Goal: Information Seeking & Learning: Learn about a topic

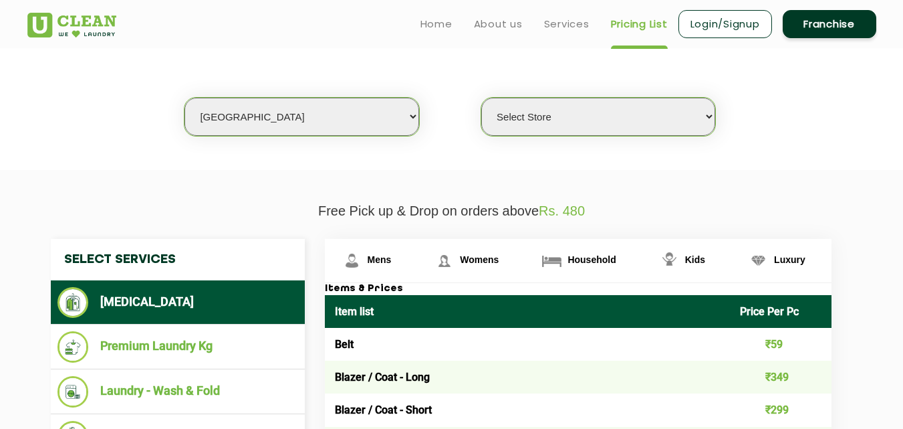
scroll to position [201, 0]
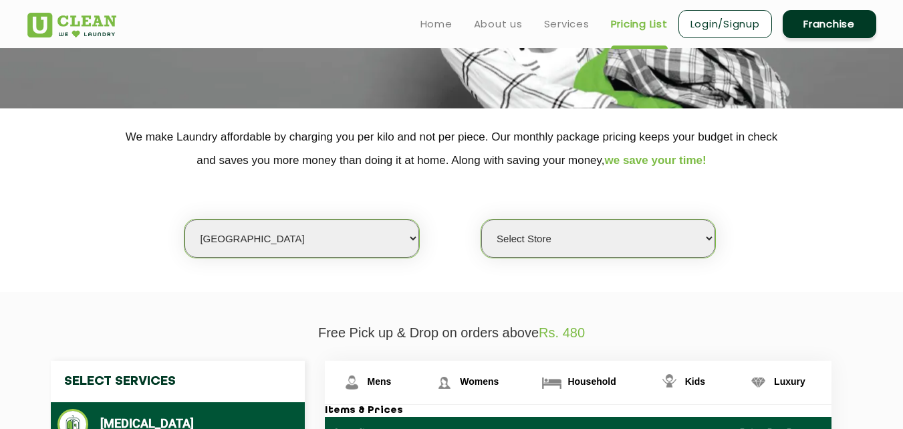
click at [219, 239] on select "Select city [GEOGRAPHIC_DATA] [GEOGRAPHIC_DATA] [GEOGRAPHIC_DATA] [GEOGRAPHIC_D…" at bounding box center [302, 238] width 234 height 38
select select "193"
drag, startPoint x: 100, startPoint y: 215, endPoint x: 223, endPoint y: 221, distance: 123.8
click at [100, 215] on div "Select city [GEOGRAPHIC_DATA] [GEOGRAPHIC_DATA] [GEOGRAPHIC_DATA] [GEOGRAPHIC_D…" at bounding box center [451, 215] width 869 height 86
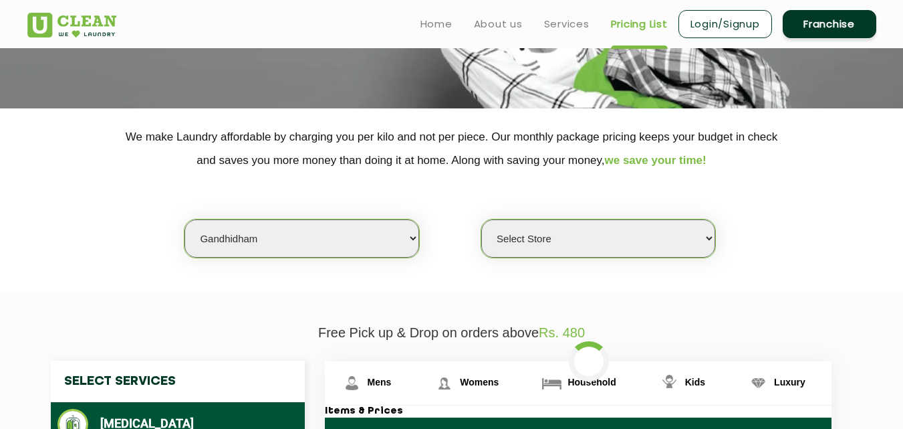
click at [237, 239] on select "Select city [GEOGRAPHIC_DATA] [GEOGRAPHIC_DATA] [GEOGRAPHIC_DATA] [GEOGRAPHIC_D…" at bounding box center [302, 238] width 234 height 38
select select "0"
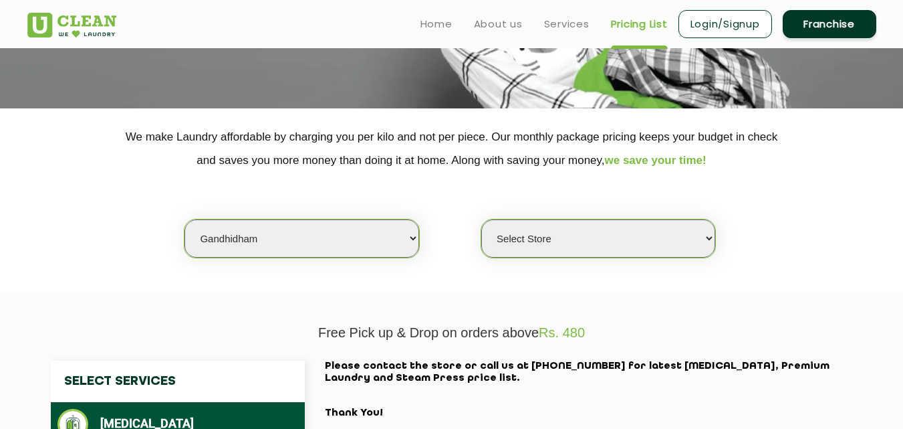
select select "112"
click at [133, 197] on div "Select city [GEOGRAPHIC_DATA] [GEOGRAPHIC_DATA] [GEOGRAPHIC_DATA] [GEOGRAPHIC_D…" at bounding box center [451, 215] width 869 height 86
select select "0"
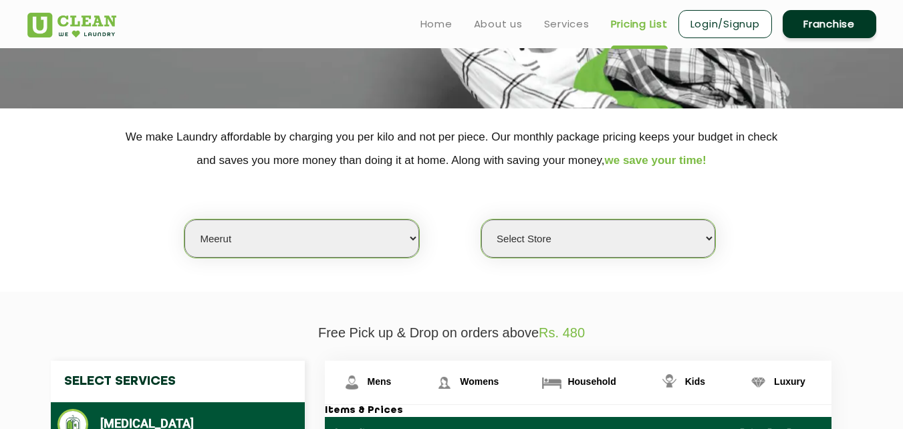
click at [269, 227] on select "Select city [GEOGRAPHIC_DATA] [GEOGRAPHIC_DATA] [GEOGRAPHIC_DATA] [GEOGRAPHIC_D…" at bounding box center [302, 238] width 234 height 38
select select "126"
click at [185, 219] on select "Select city [GEOGRAPHIC_DATA] [GEOGRAPHIC_DATA] [GEOGRAPHIC_DATA] [GEOGRAPHIC_D…" at bounding box center [302, 238] width 234 height 38
select select "0"
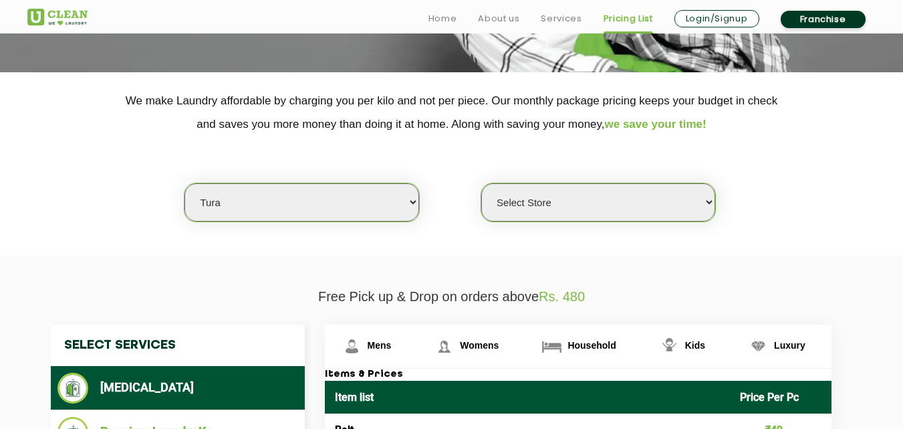
scroll to position [437, 0]
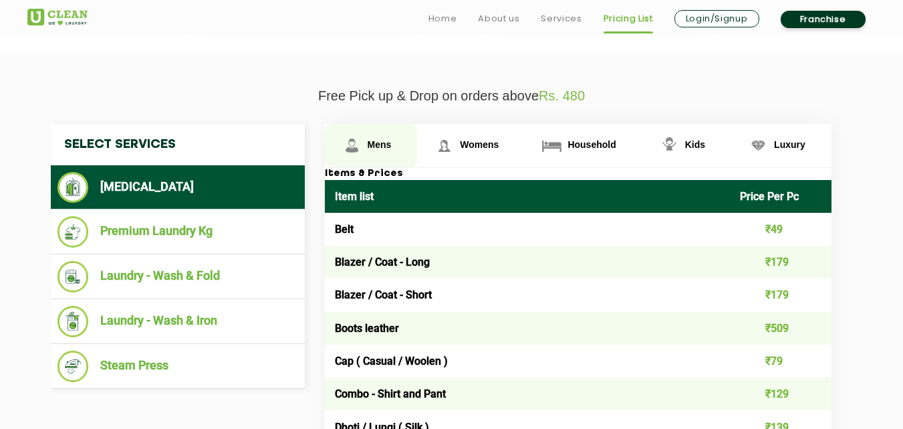
click at [380, 142] on span "Mens" at bounding box center [380, 144] width 24 height 11
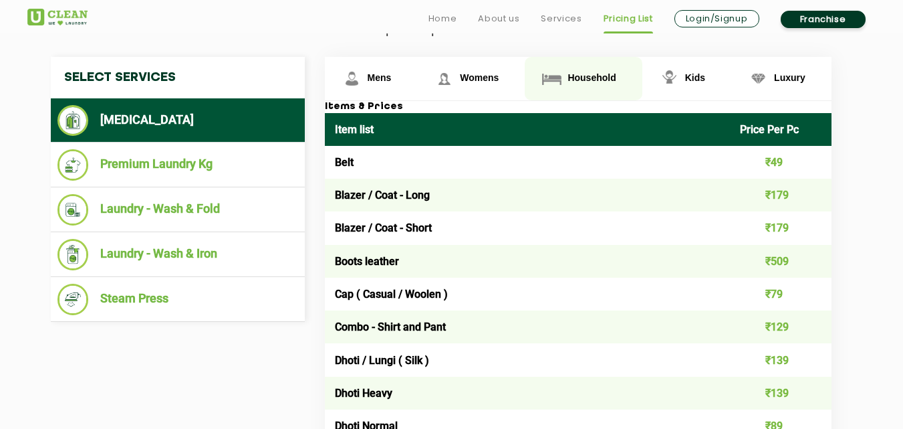
click at [590, 72] on span "Household" at bounding box center [592, 77] width 48 height 11
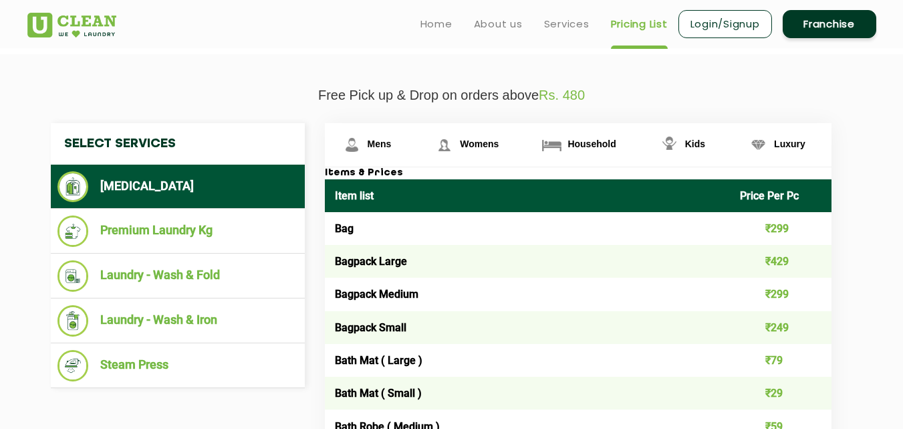
scroll to position [304, 0]
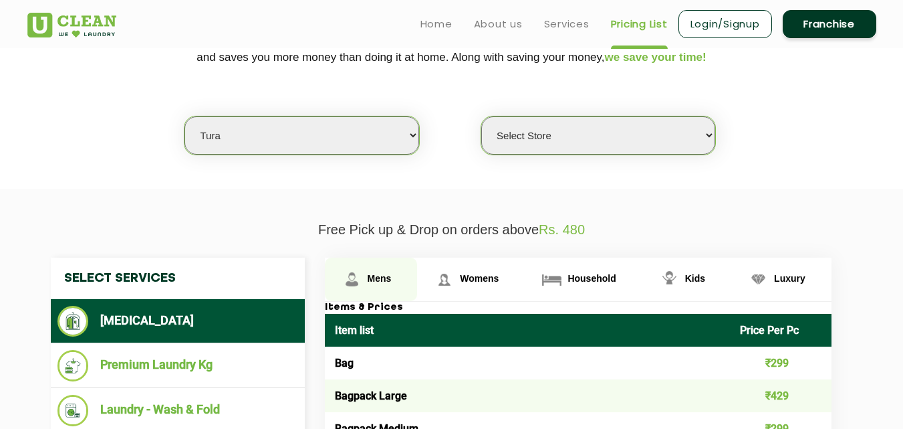
click at [375, 268] on link "Mens" at bounding box center [371, 278] width 93 height 43
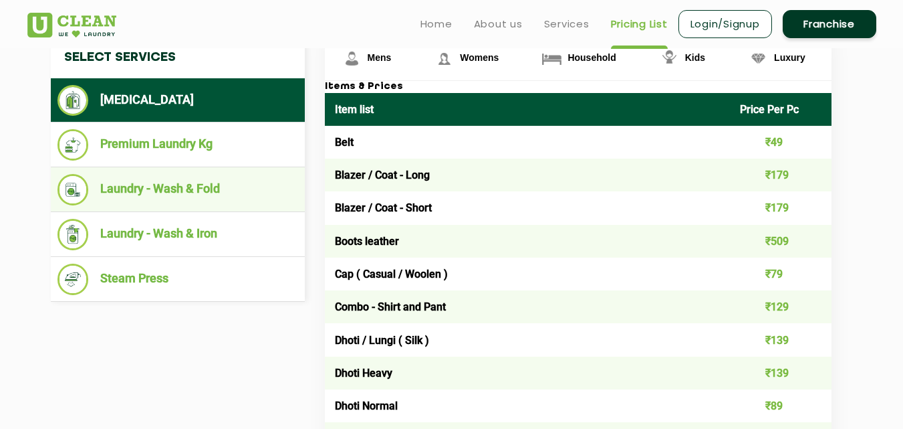
scroll to position [504, 0]
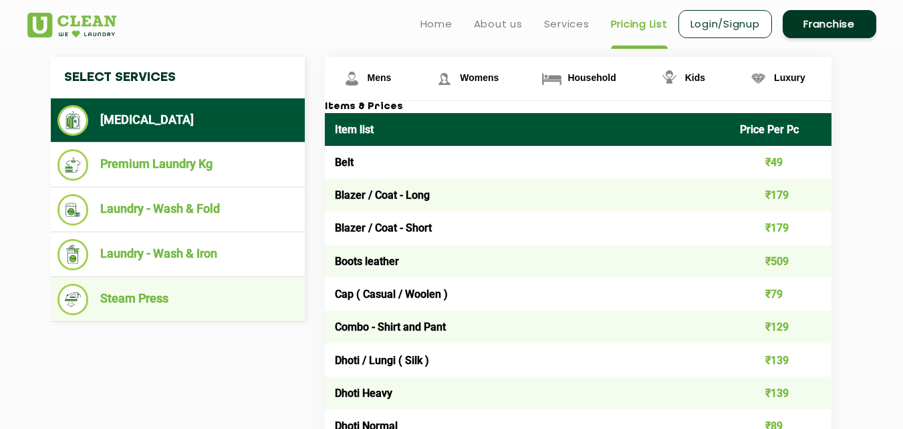
click at [156, 318] on ul "Steam Press" at bounding box center [178, 299] width 254 height 45
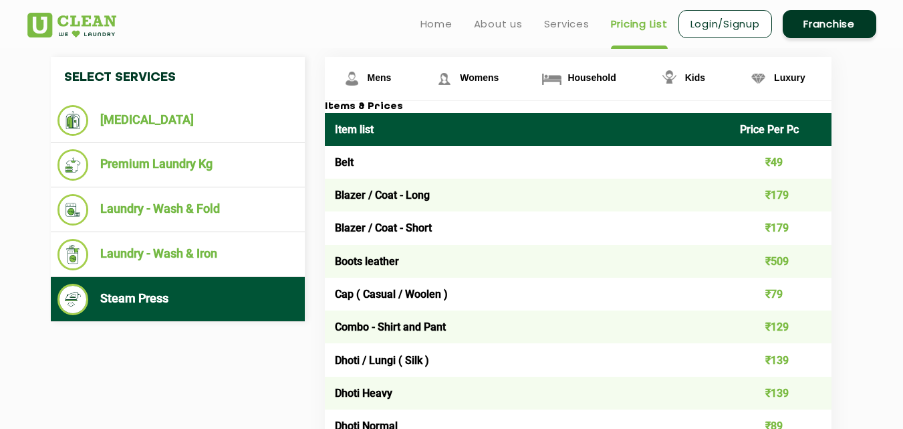
click at [184, 290] on li "Steam Press" at bounding box center [177, 298] width 241 height 31
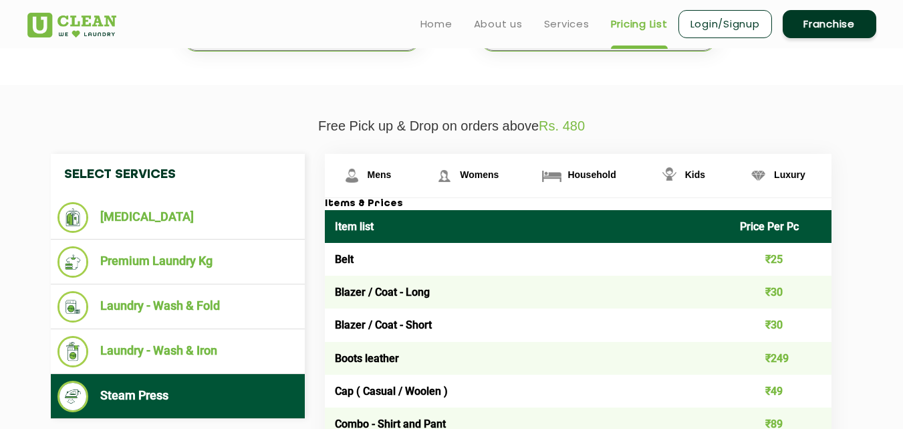
scroll to position [304, 0]
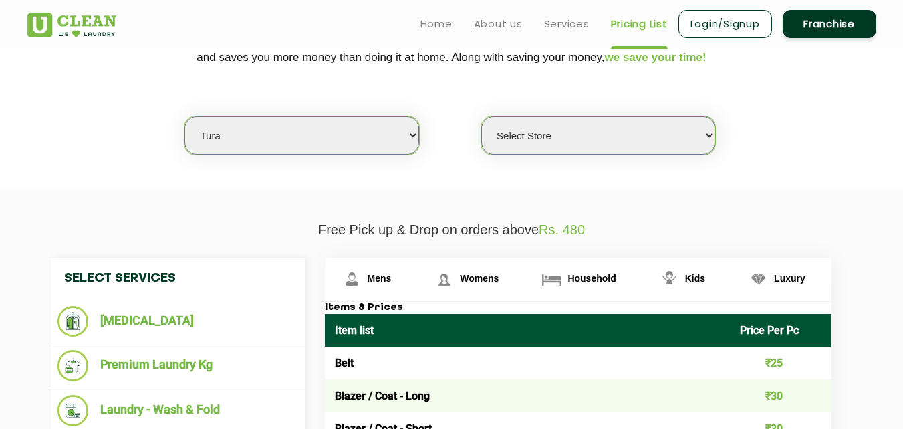
click at [330, 126] on select "Select city [GEOGRAPHIC_DATA] [GEOGRAPHIC_DATA] [GEOGRAPHIC_DATA] [GEOGRAPHIC_D…" at bounding box center [302, 135] width 234 height 38
select select "14"
click at [185, 116] on select "Select city [GEOGRAPHIC_DATA] [GEOGRAPHIC_DATA] [GEOGRAPHIC_DATA] [GEOGRAPHIC_D…" at bounding box center [302, 135] width 234 height 38
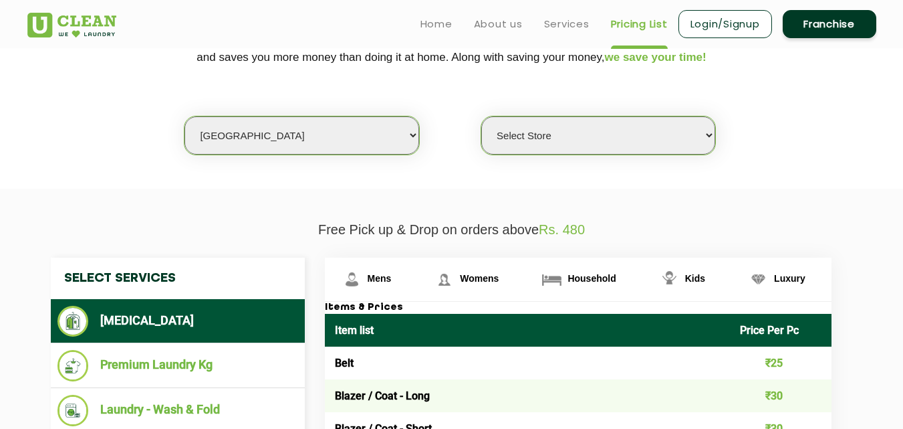
select select "0"
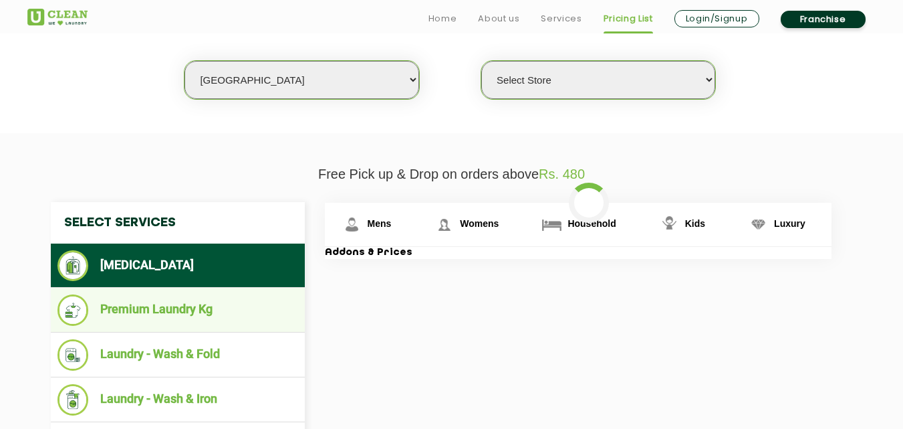
scroll to position [370, 0]
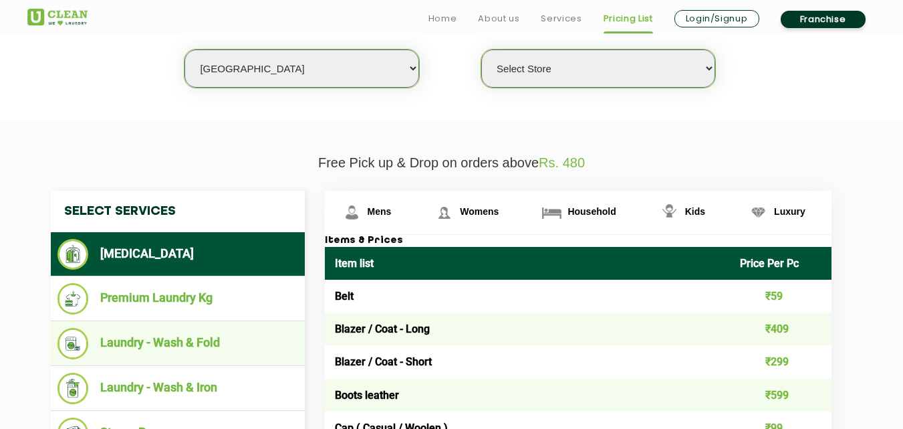
click at [217, 352] on li "Laundry - Wash & Fold" at bounding box center [177, 343] width 241 height 31
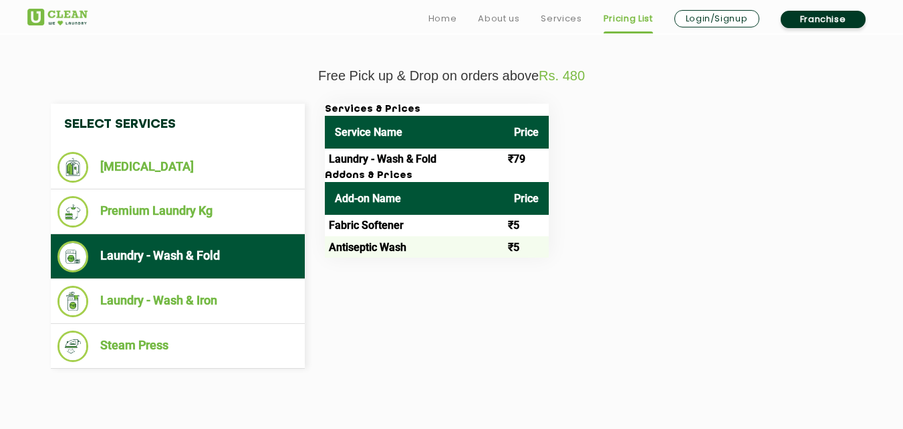
scroll to position [504, 0]
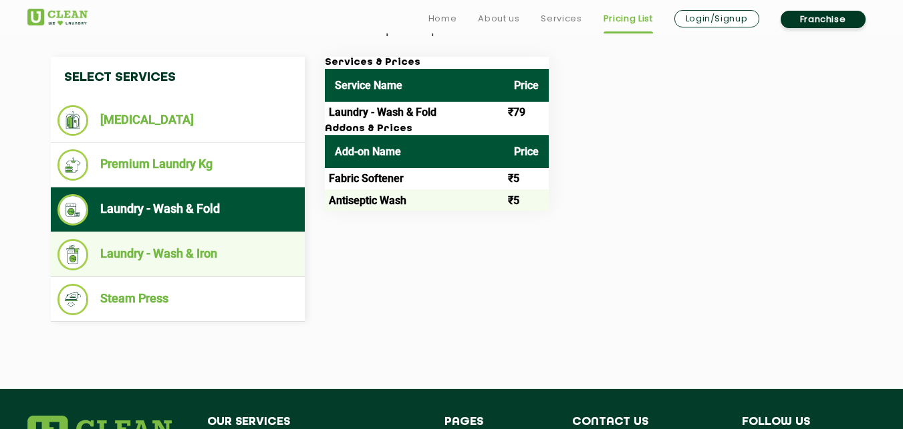
click at [163, 257] on li "Laundry - Wash & Iron" at bounding box center [177, 254] width 241 height 31
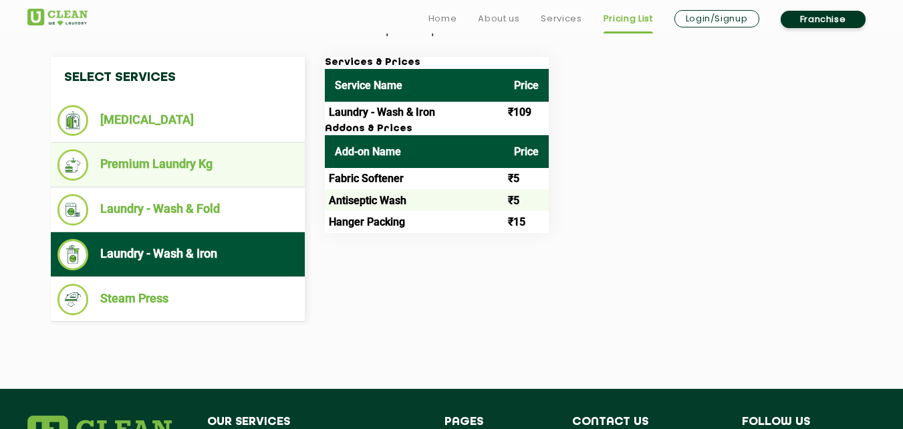
click at [176, 167] on li "Premium Laundry Kg" at bounding box center [177, 164] width 241 height 31
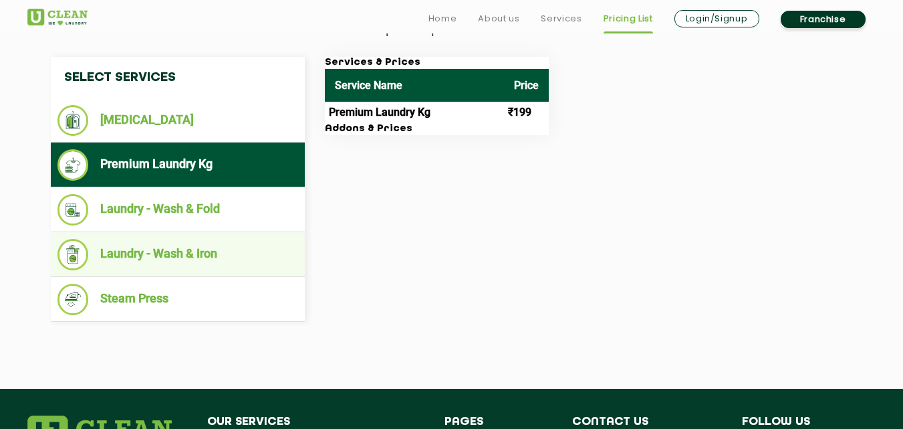
click at [205, 251] on li "Laundry - Wash & Iron" at bounding box center [177, 254] width 241 height 31
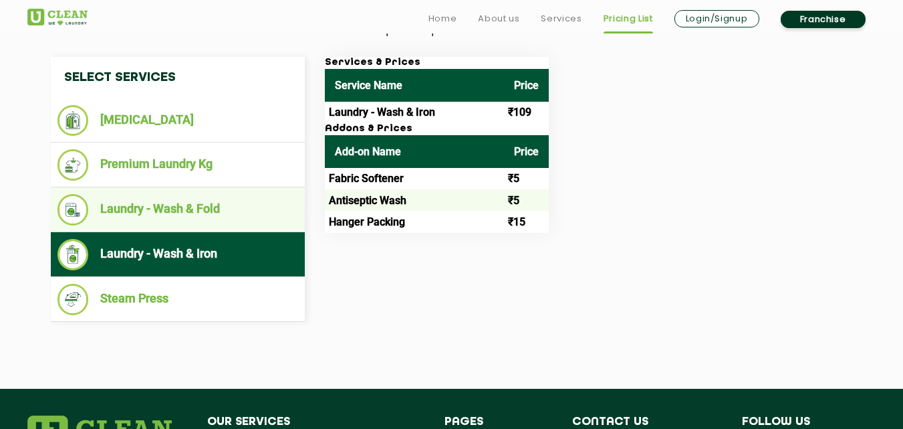
click at [207, 215] on li "Laundry - Wash & Fold" at bounding box center [177, 209] width 241 height 31
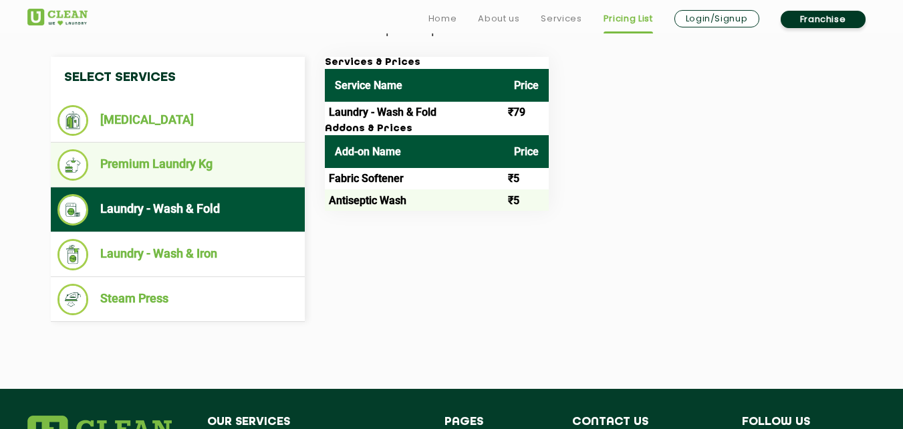
click at [214, 170] on li "Premium Laundry Kg" at bounding box center [177, 164] width 241 height 31
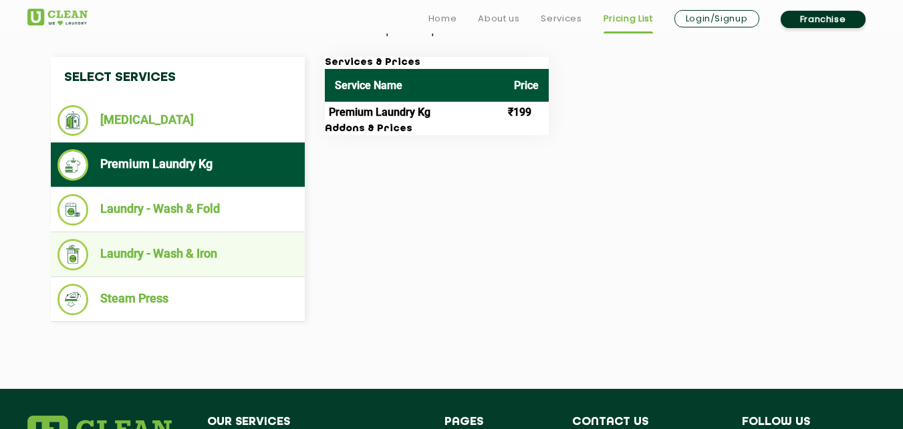
click at [221, 255] on li "Laundry - Wash & Iron" at bounding box center [177, 254] width 241 height 31
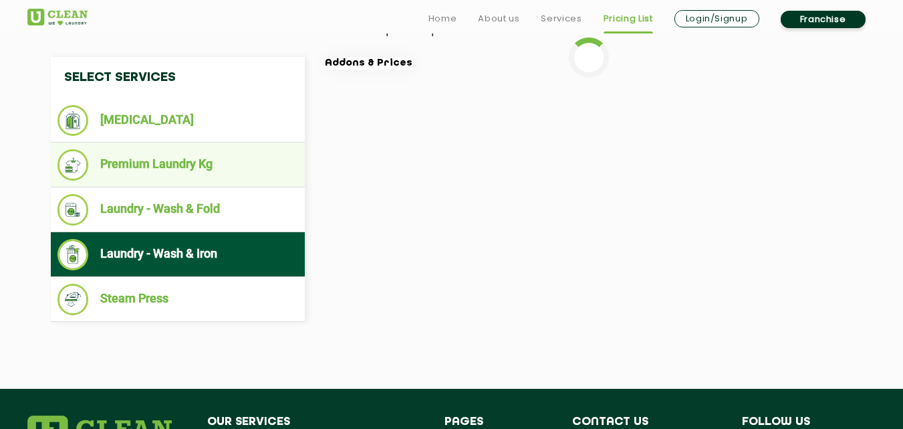
click at [218, 168] on li "Premium Laundry Kg" at bounding box center [177, 164] width 241 height 31
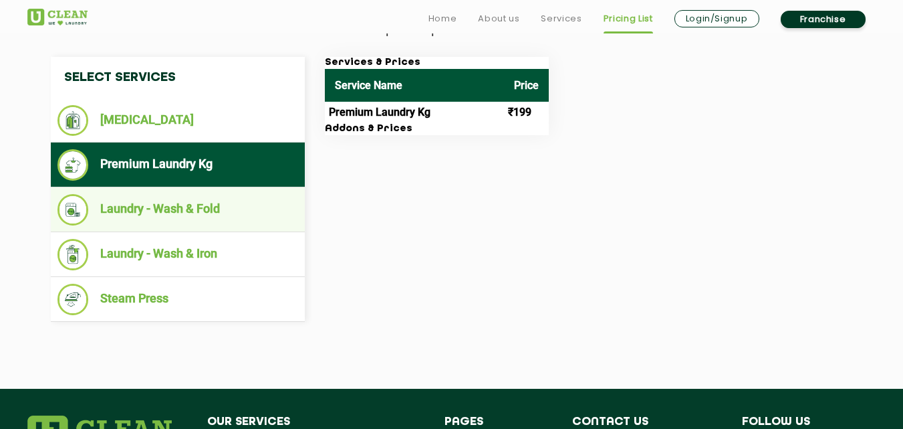
click at [217, 218] on li "Laundry - Wash & Fold" at bounding box center [177, 209] width 241 height 31
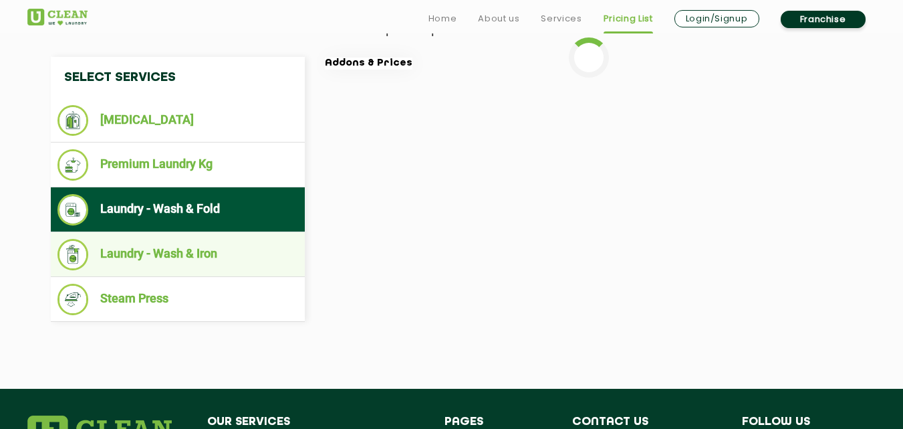
click at [215, 260] on li "Laundry - Wash & Iron" at bounding box center [177, 254] width 241 height 31
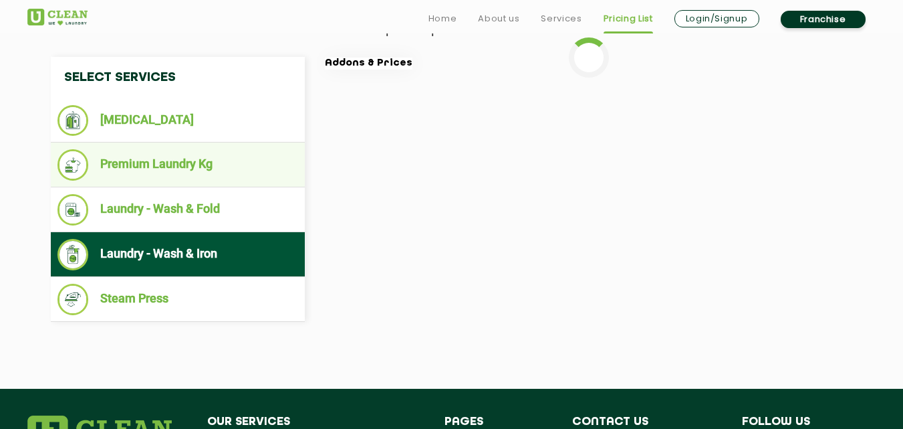
click at [209, 166] on li "Premium Laundry Kg" at bounding box center [177, 164] width 241 height 31
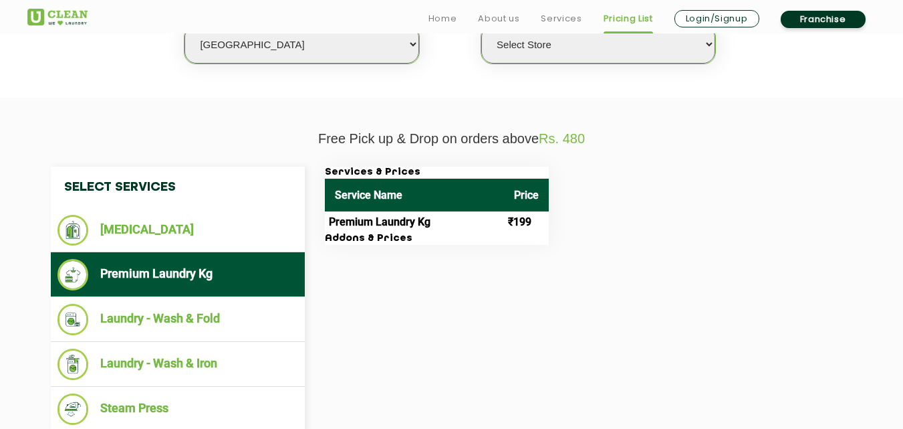
scroll to position [437, 0]
